Goal: Check status: Check status

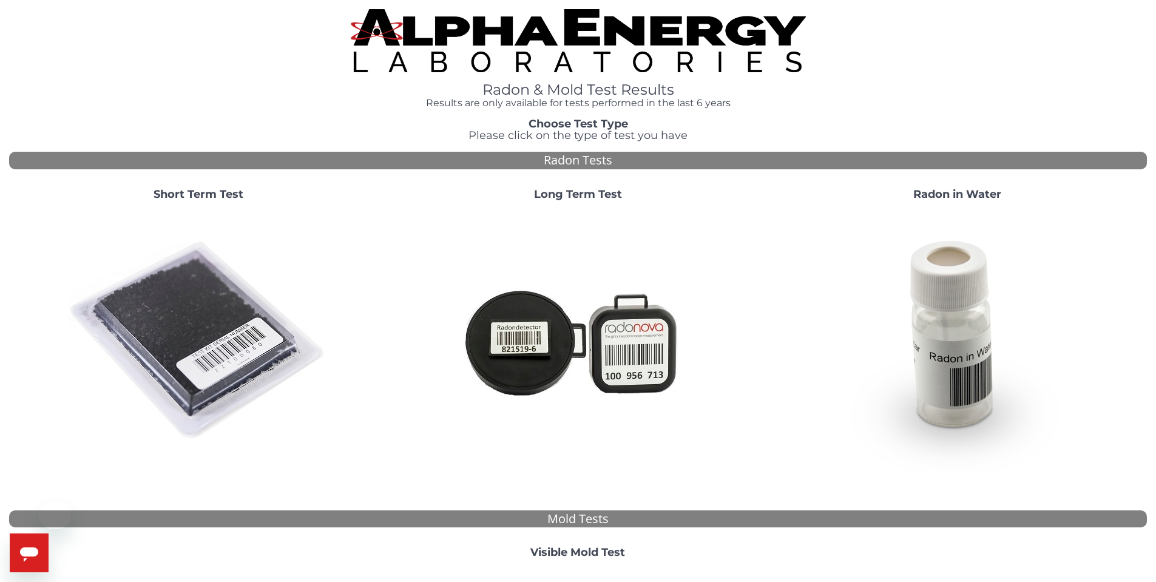
click at [152, 288] on img at bounding box center [198, 341] width 261 height 261
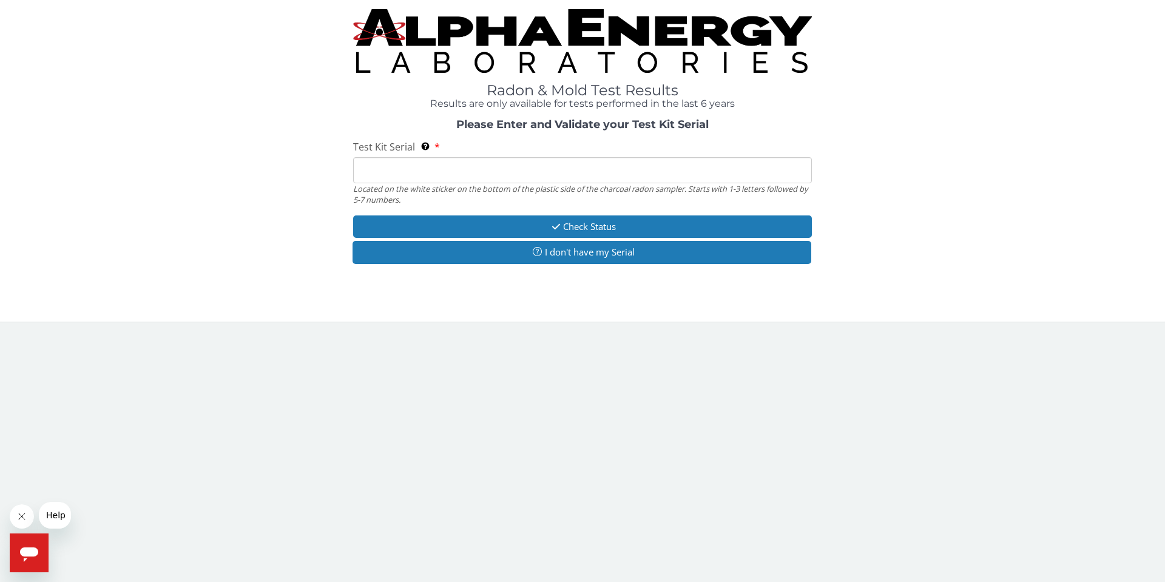
drag, startPoint x: 477, startPoint y: 169, endPoint x: 474, endPoint y: 181, distance: 11.8
click at [477, 169] on input "Test Kit Serial Located on the white sticker on the bottom of the plastic side …" at bounding box center [582, 170] width 459 height 26
type input "FE442830"
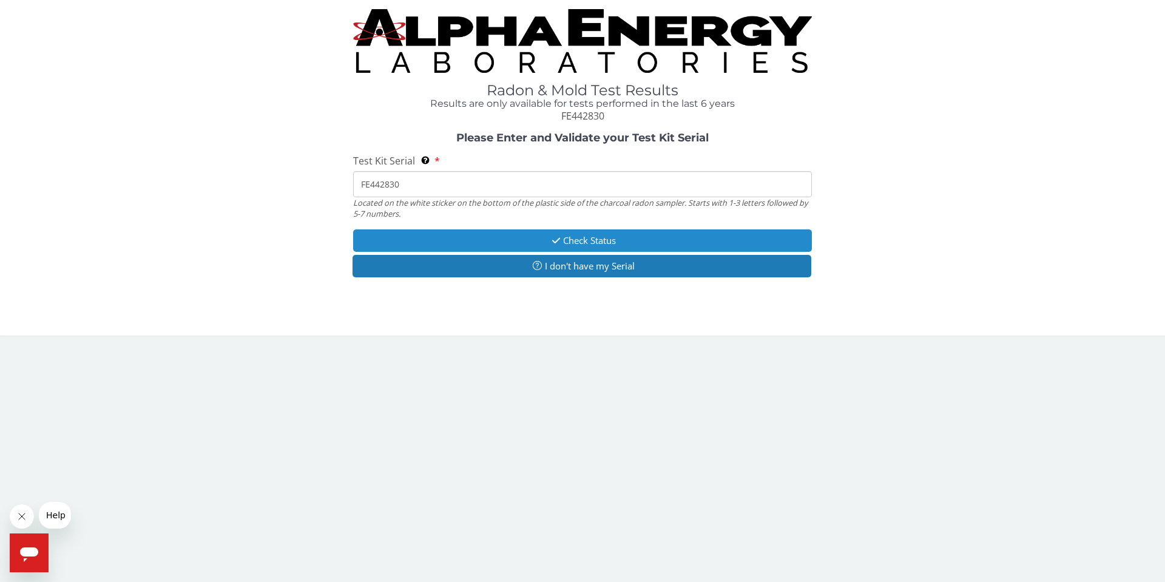
click at [491, 242] on button "Check Status" at bounding box center [582, 240] width 459 height 22
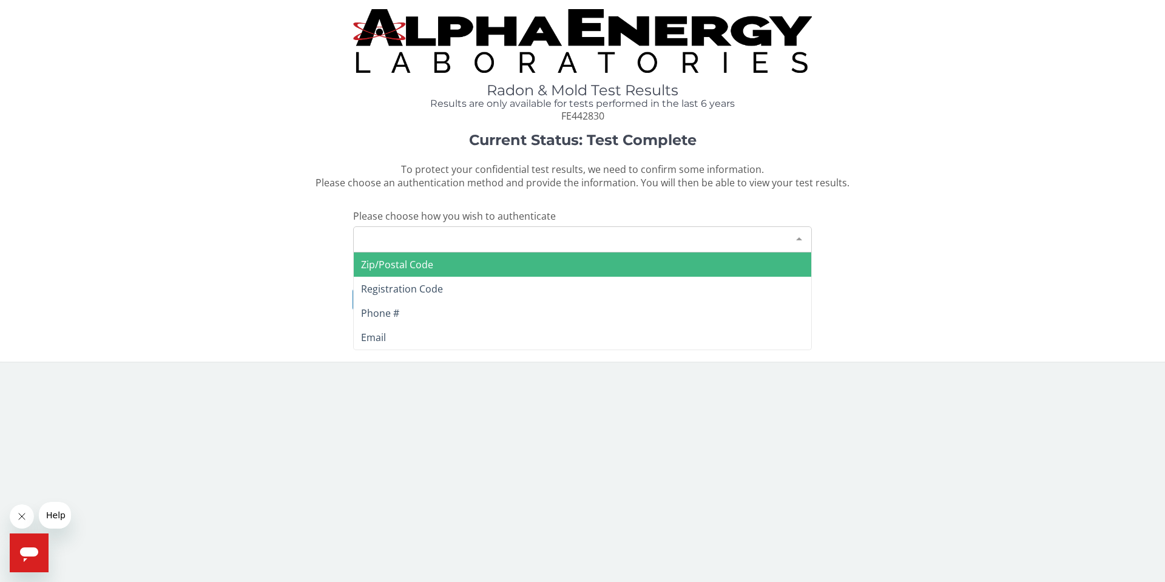
click at [412, 246] on div "Please make a selection" at bounding box center [582, 239] width 459 height 26
click at [408, 270] on span "Zip/Postal Code" at bounding box center [397, 264] width 72 height 13
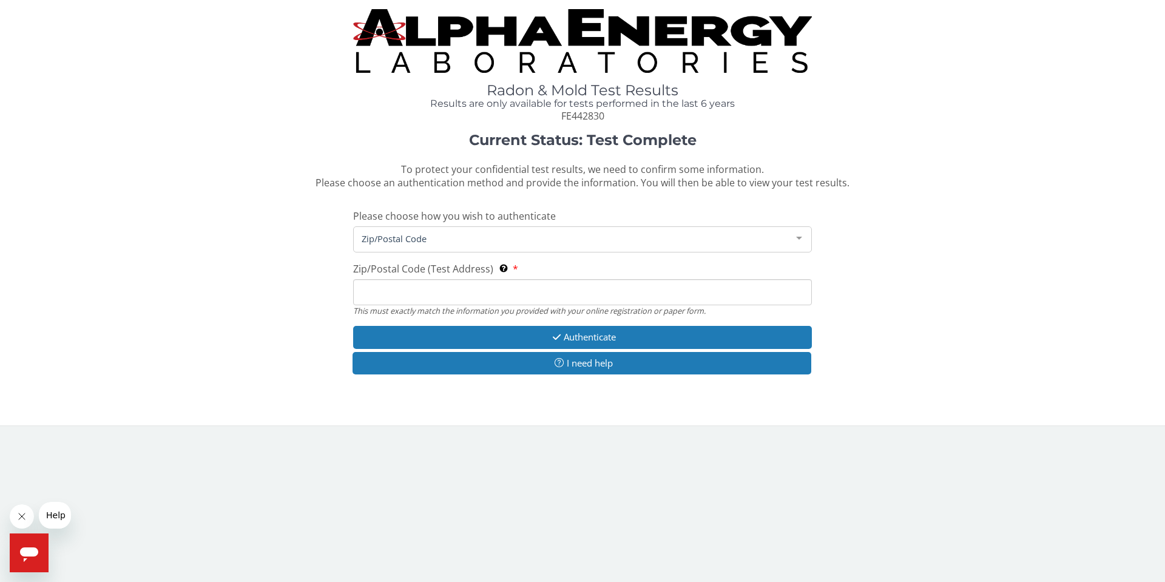
click at [384, 288] on input "Zip/Postal Code (Test Address) This must exactly match the information you prov…" at bounding box center [582, 292] width 459 height 26
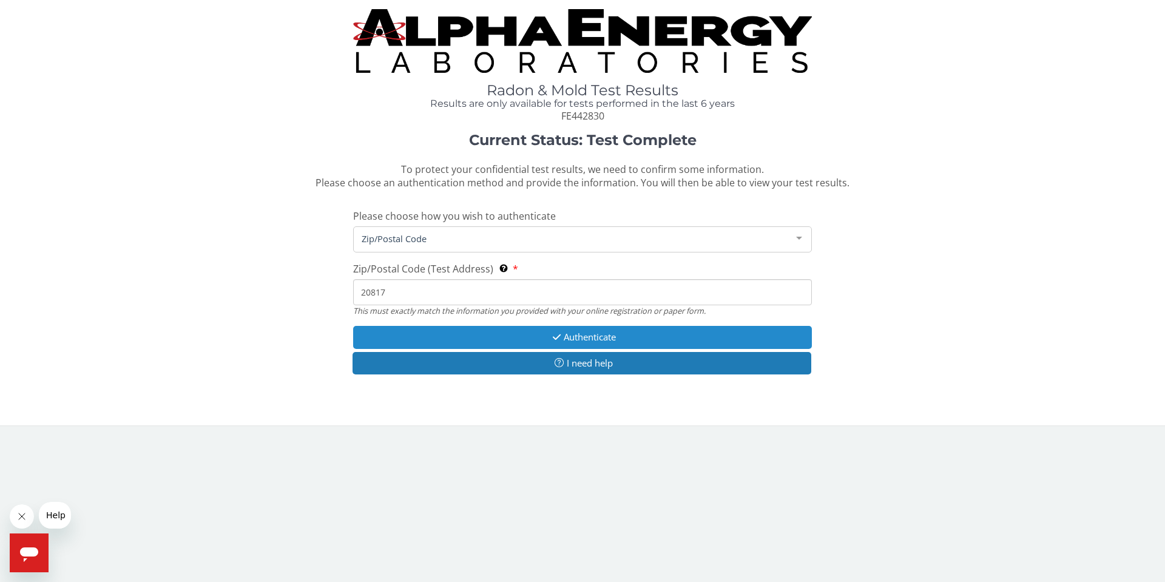
type input "20817"
click at [535, 338] on button "Authenticate" at bounding box center [582, 337] width 459 height 22
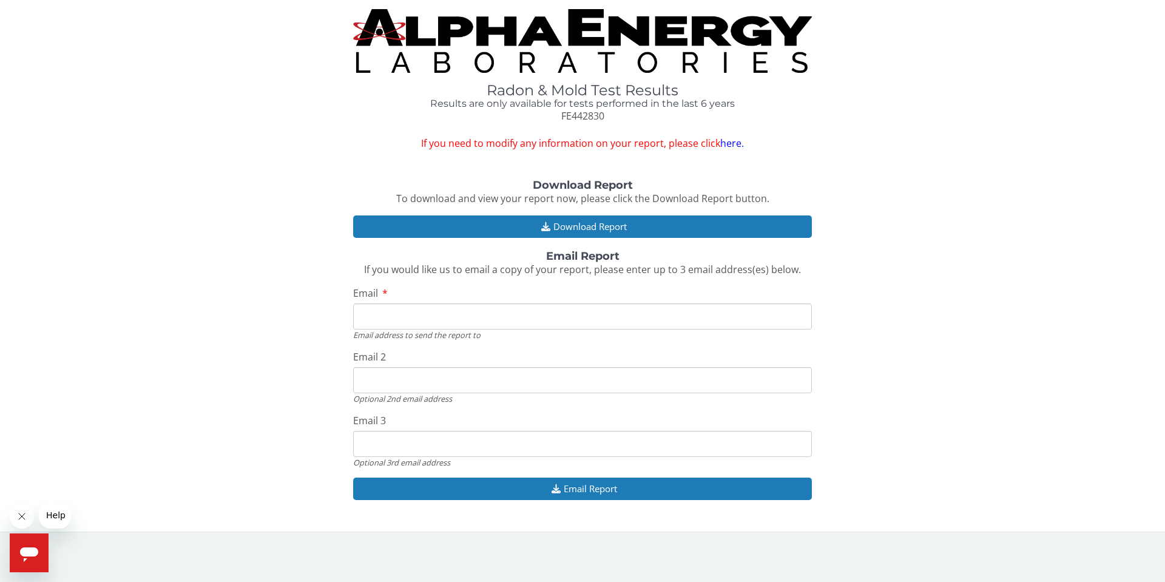
click at [540, 324] on input "Email" at bounding box center [582, 317] width 459 height 26
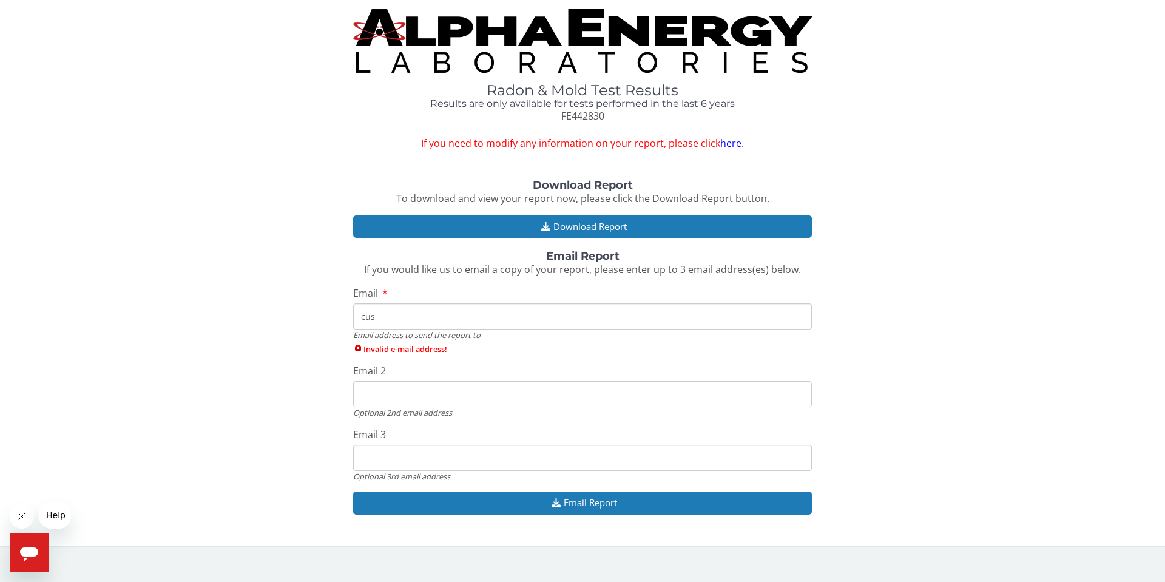
type input "[EMAIL_ADDRESS][DOMAIN_NAME]"
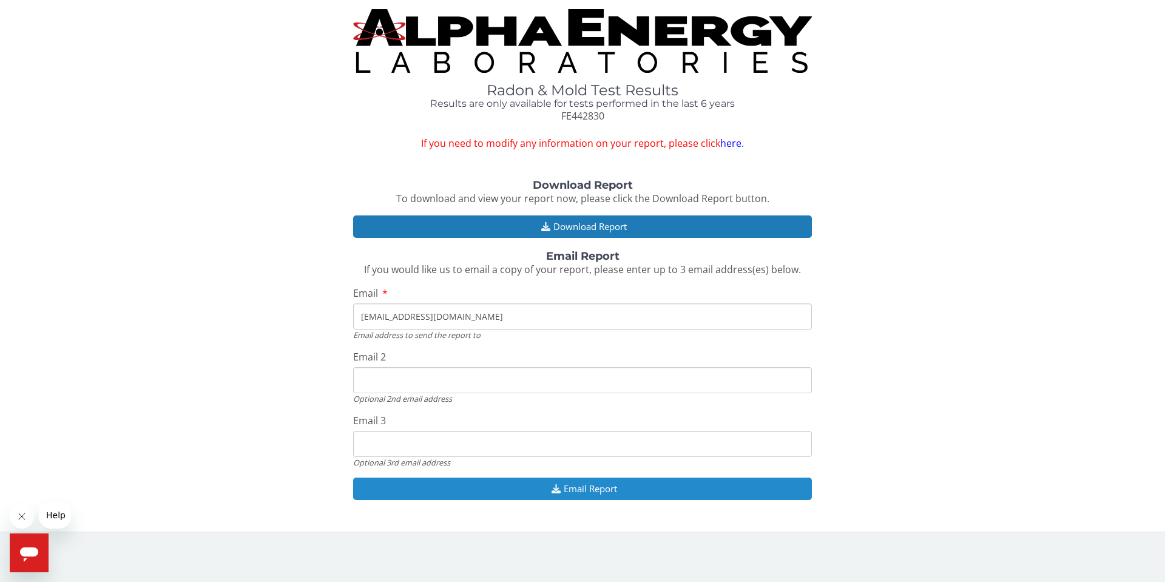
click at [471, 490] on button "Email Report" at bounding box center [582, 489] width 459 height 22
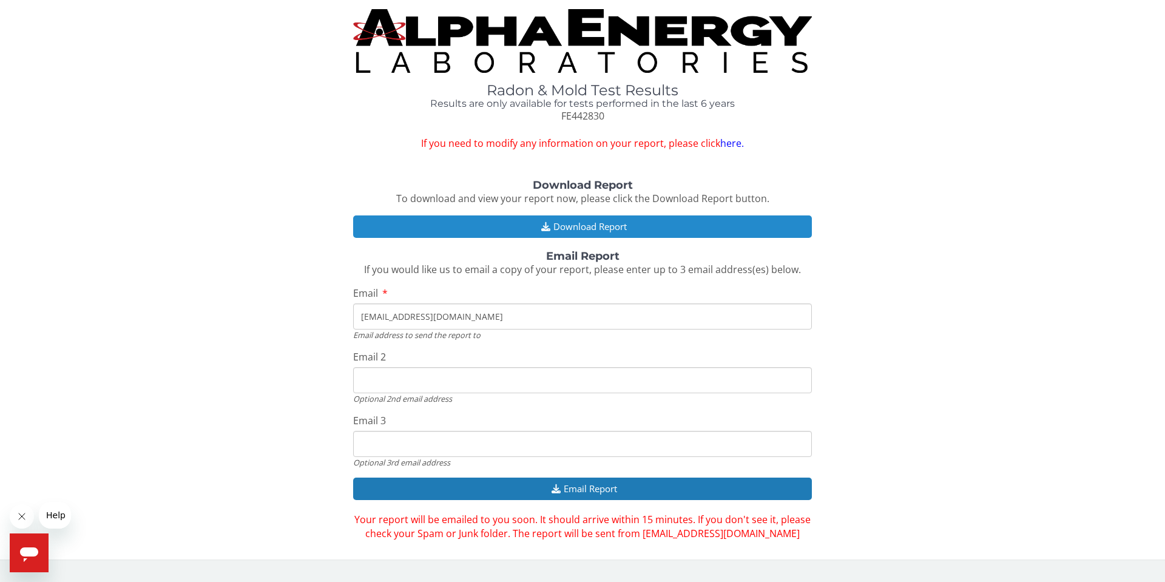
click at [592, 229] on button "Download Report" at bounding box center [582, 226] width 459 height 22
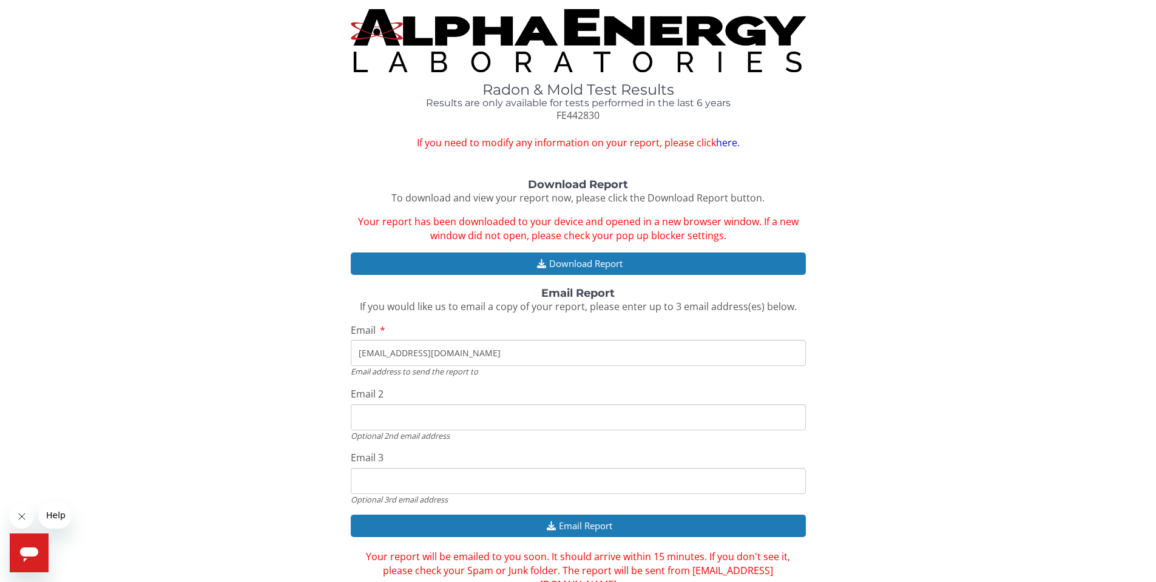
click at [410, 421] on input "Email 2" at bounding box center [578, 417] width 455 height 26
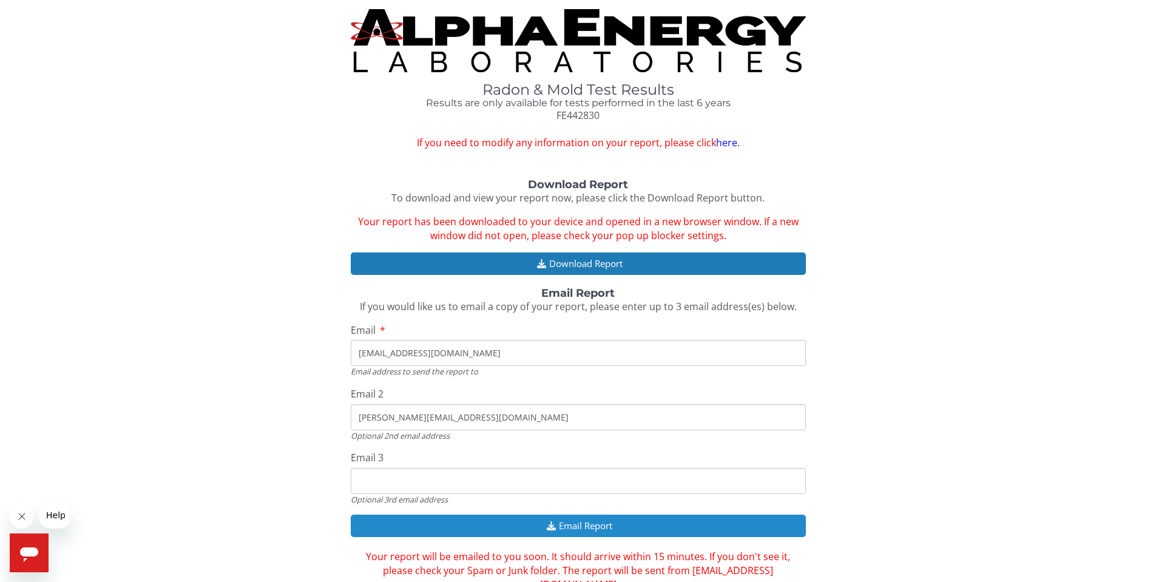
type input "[PERSON_NAME][EMAIL_ADDRESS][DOMAIN_NAME]"
click at [416, 527] on button "Email Report" at bounding box center [578, 526] width 455 height 22
